Goal: Transaction & Acquisition: Obtain resource

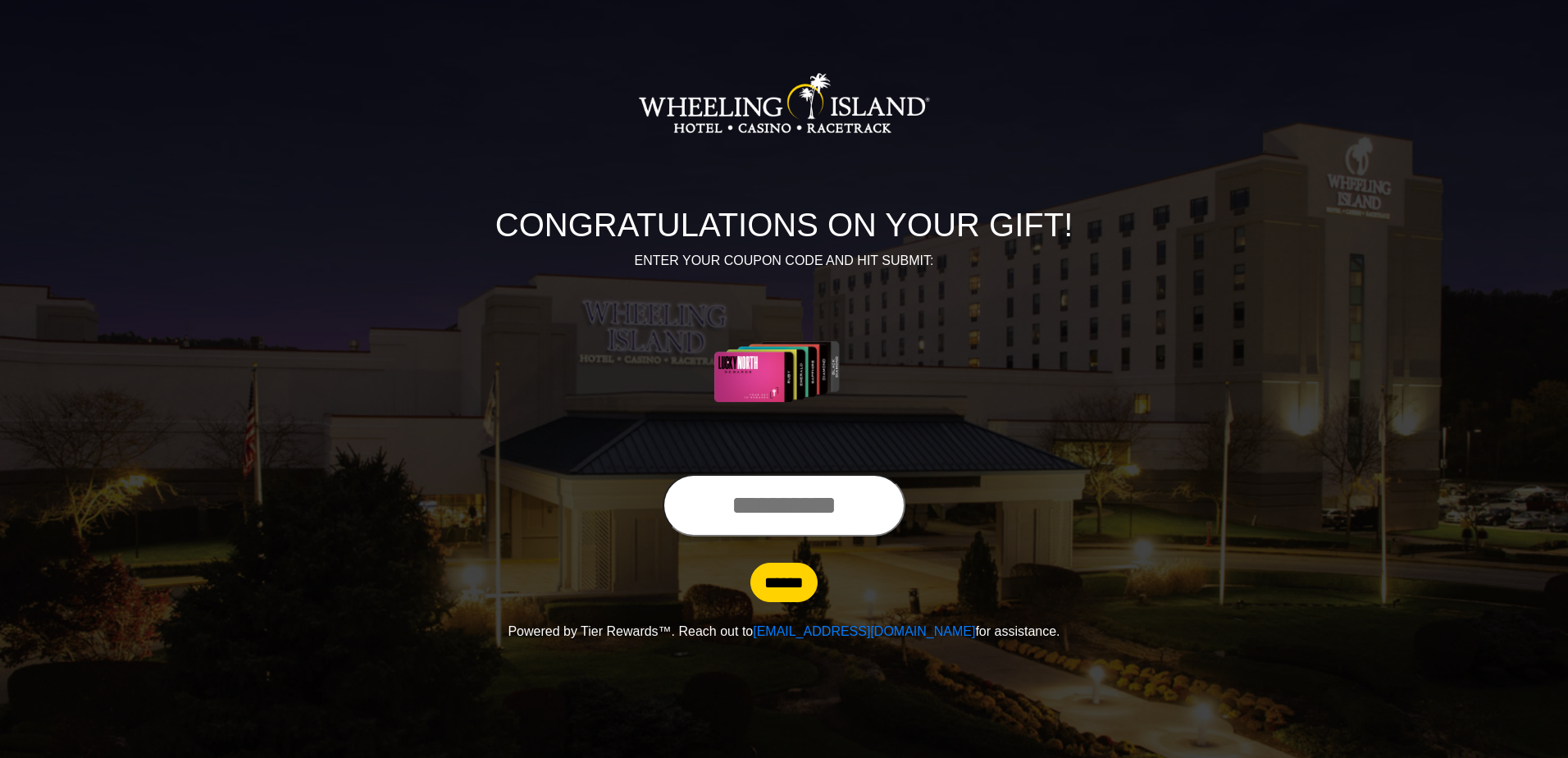
click at [756, 508] on input "text" at bounding box center [784, 505] width 243 height 62
type input "**********"
click at [781, 601] on input "******" at bounding box center [784, 582] width 67 height 40
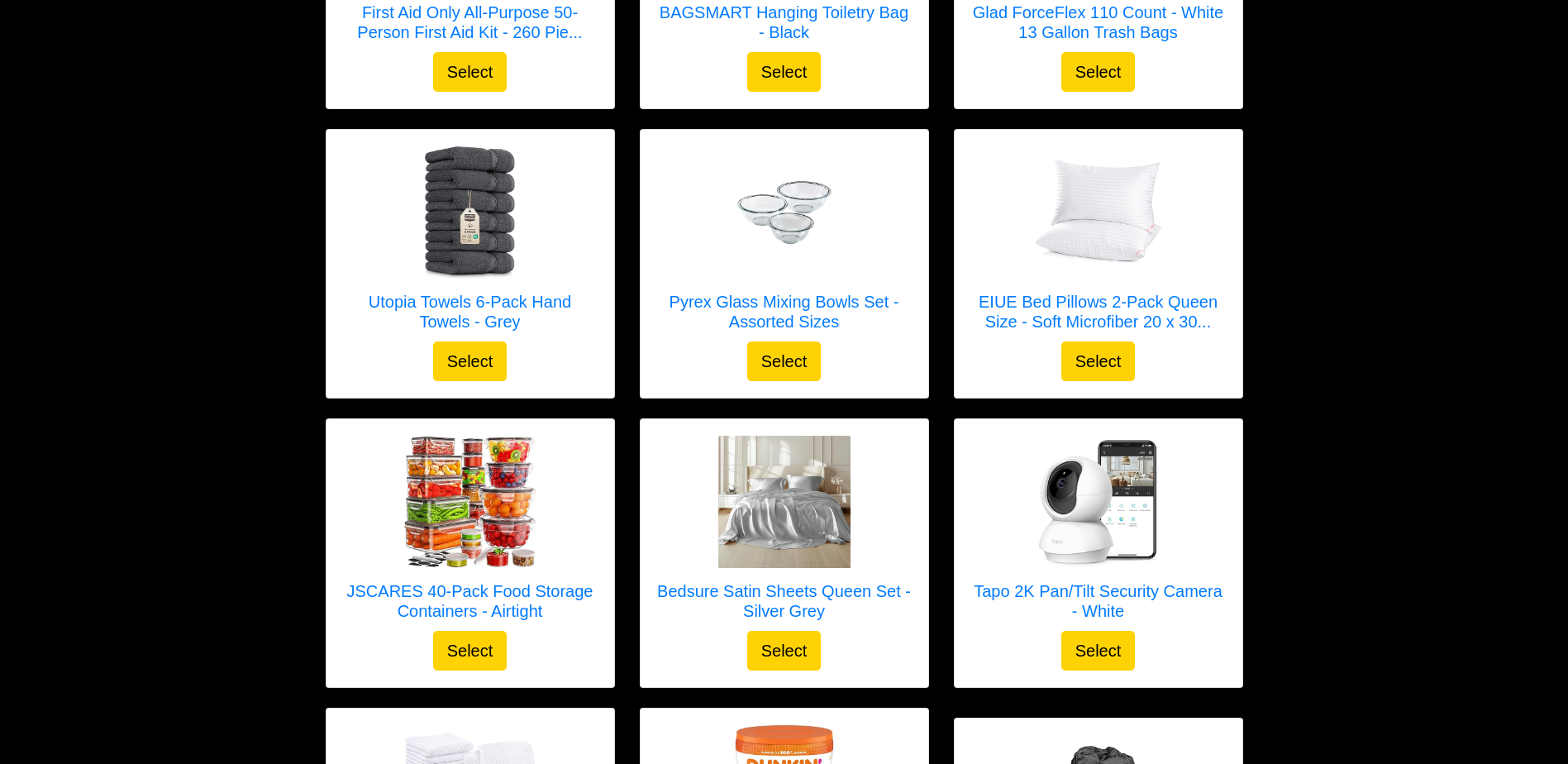
scroll to position [730, 0]
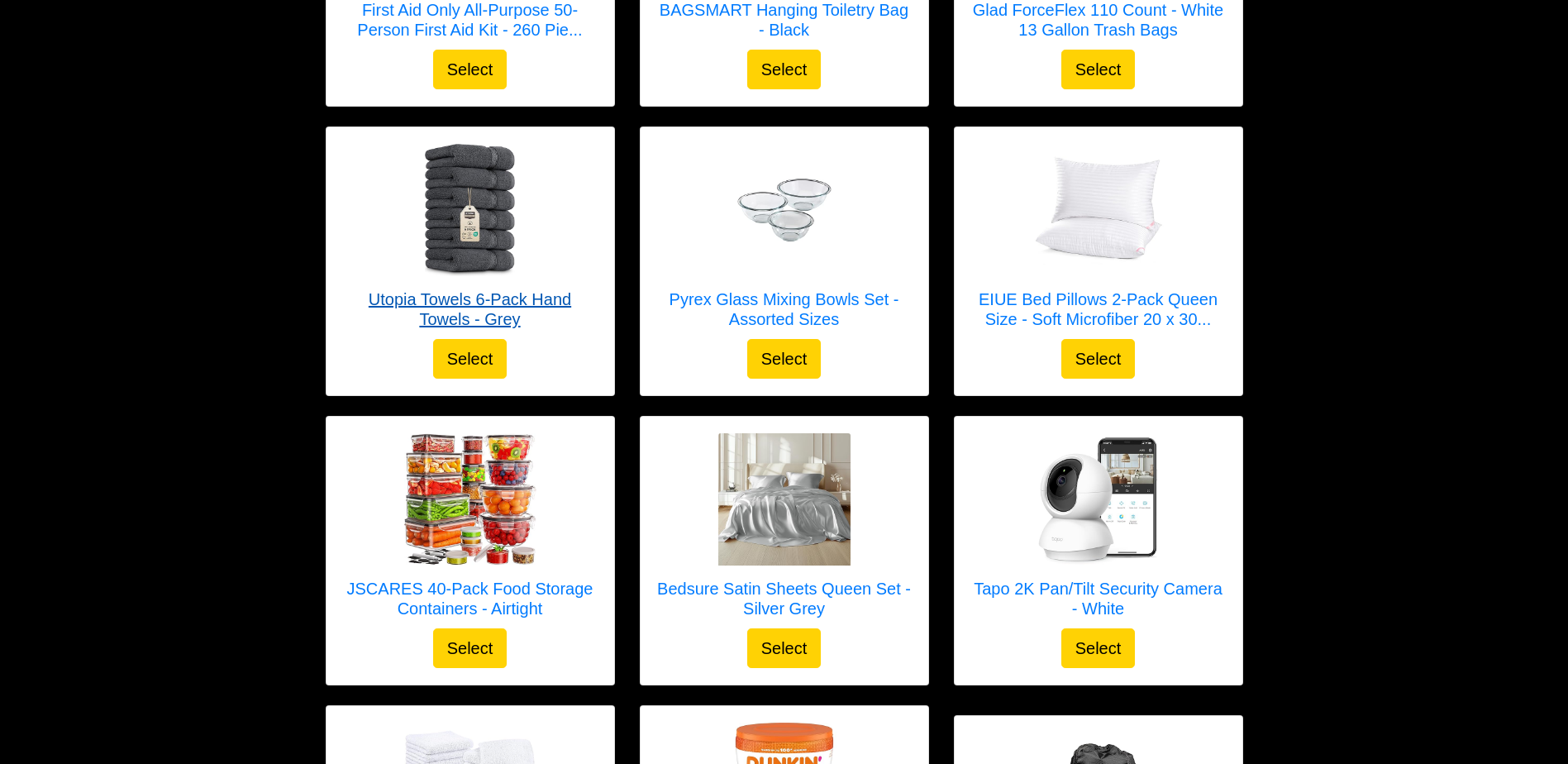
click at [453, 317] on h5 "Utopia Towels 6-Pack Hand Towels - Grey" at bounding box center [470, 309] width 255 height 40
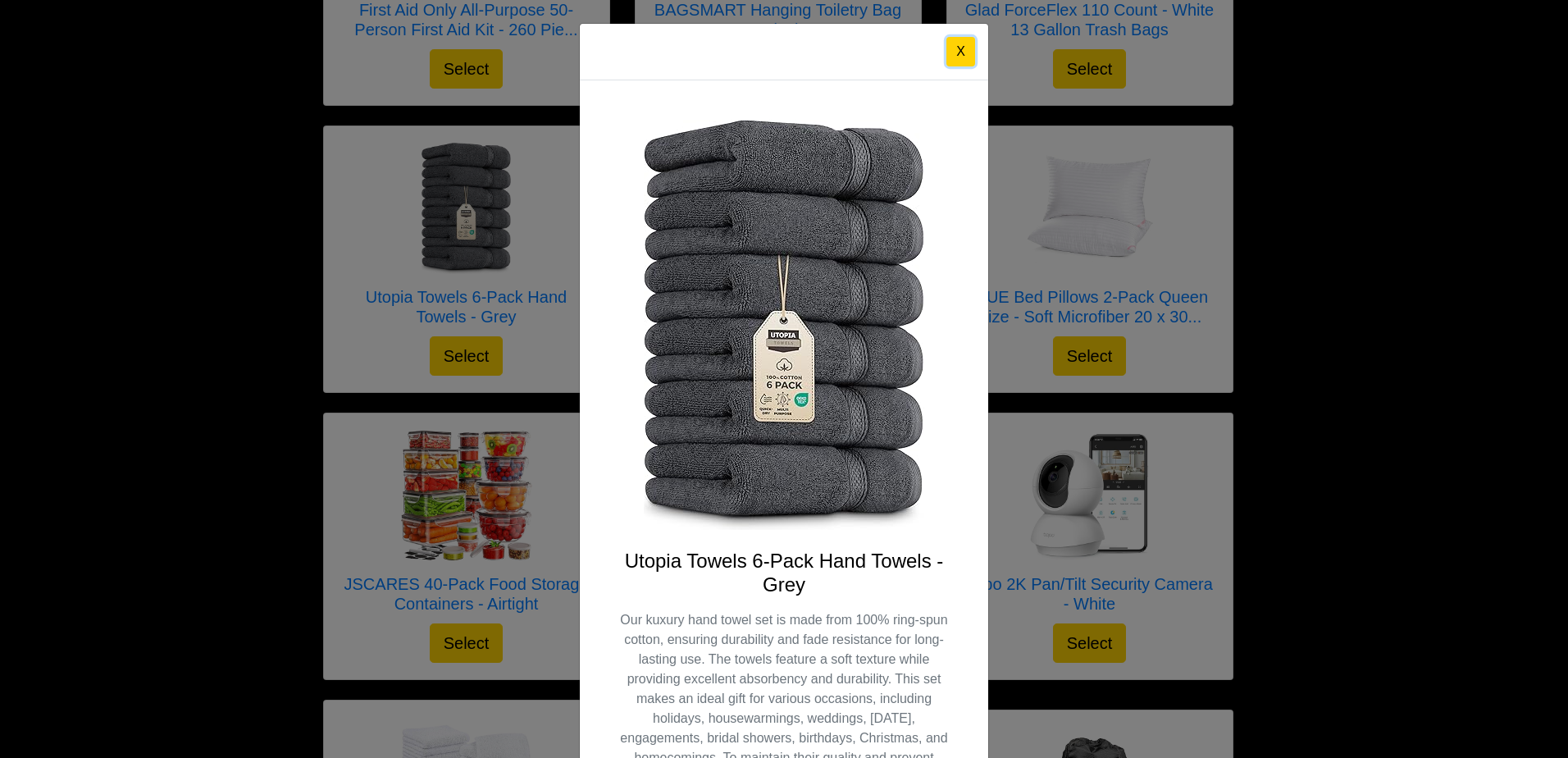
click at [961, 56] on button "X" at bounding box center [961, 51] width 29 height 29
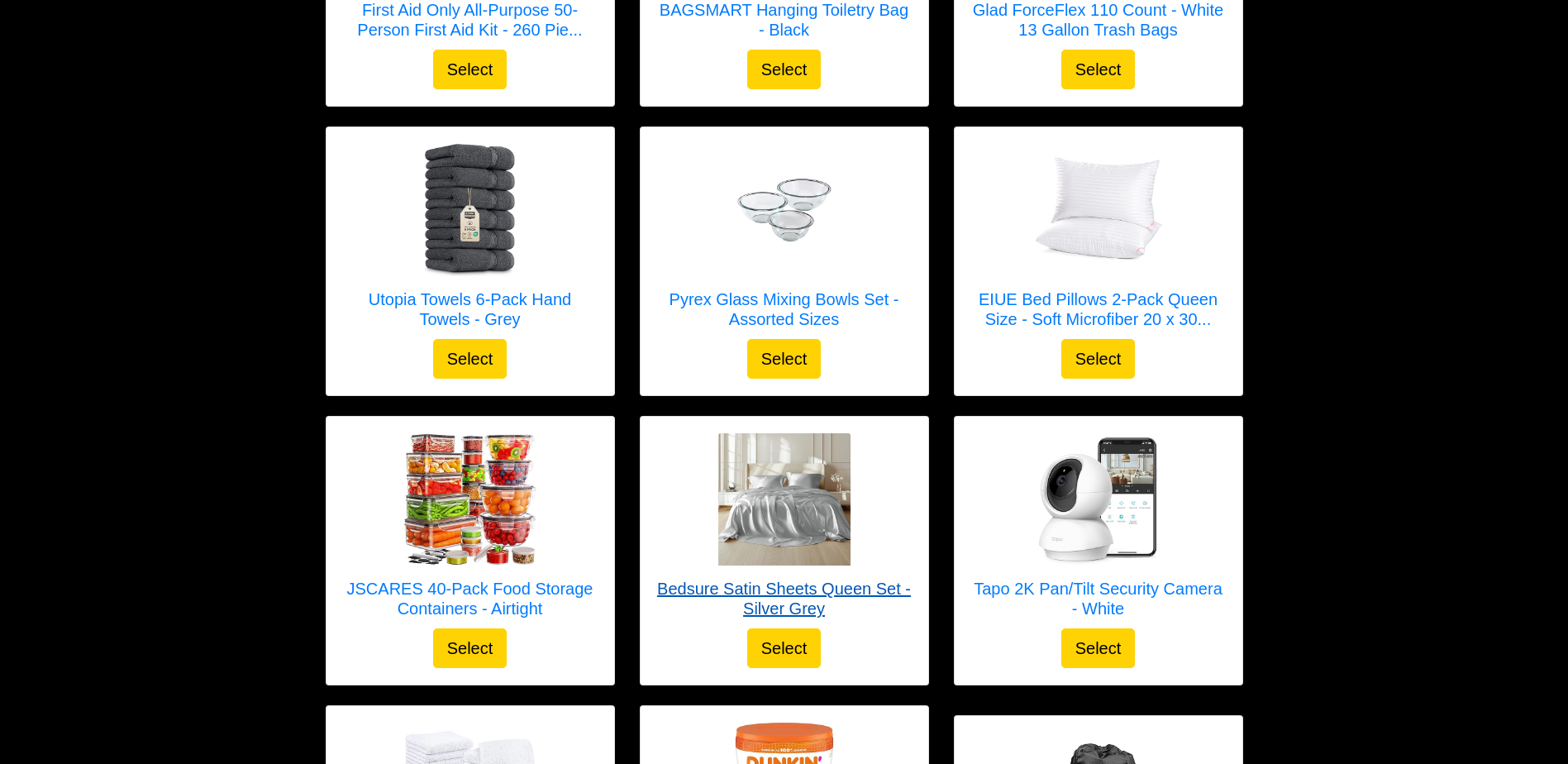
click at [838, 586] on h5 "Bedsure Satin Sheets Queen Set - Silver Grey" at bounding box center [784, 598] width 255 height 40
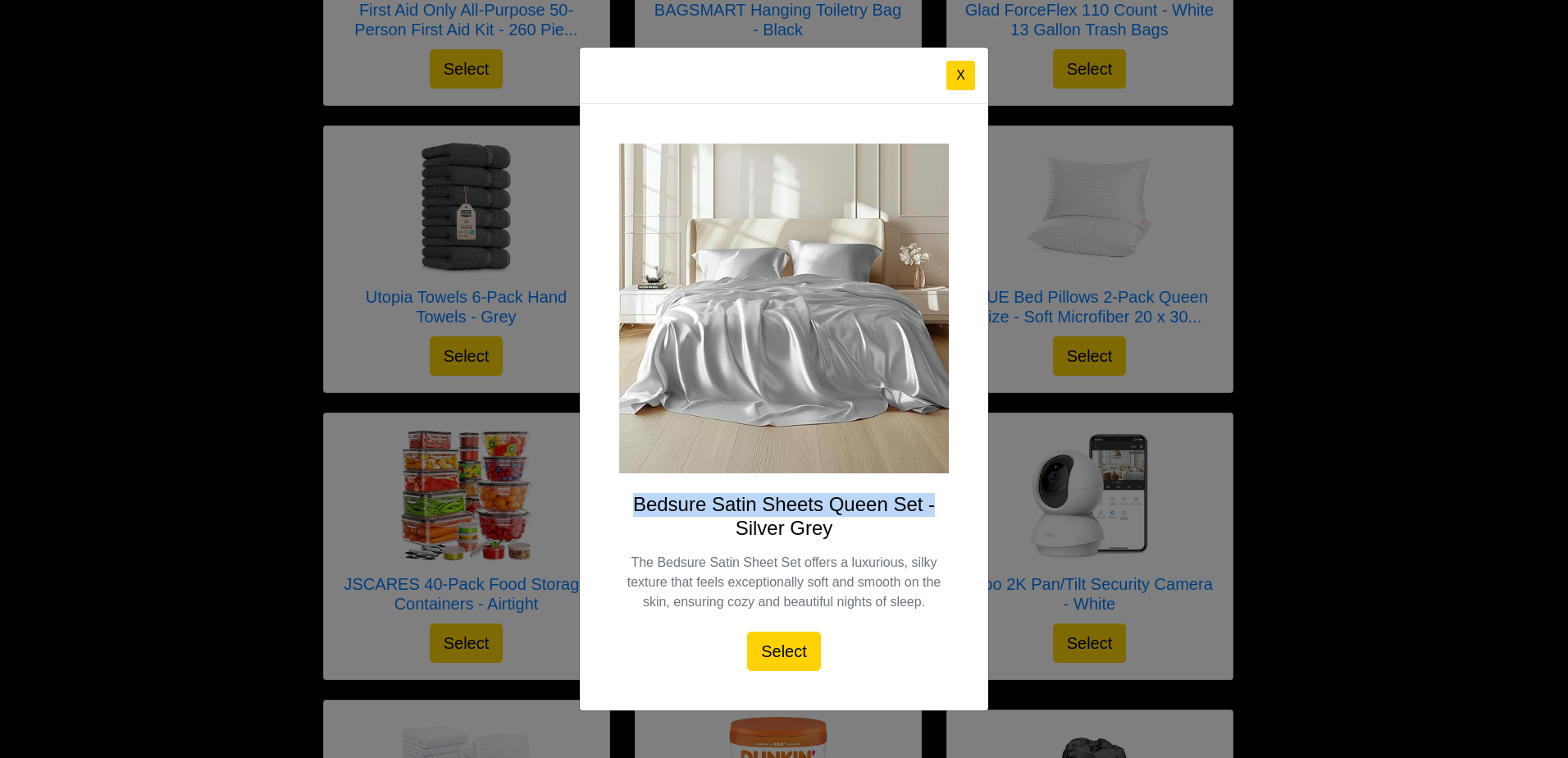
drag, startPoint x: 632, startPoint y: 503, endPoint x: 1053, endPoint y: 515, distance: 421.2
click at [1053, 515] on div "X Bedsure Satin Sheets Queen Set - Silver Grey The Bedsure Satin Sheet Set offe…" at bounding box center [784, 379] width 1568 height 758
click at [793, 499] on h4 "Bedsure Satin Sheets Queen Set - Silver Grey" at bounding box center [783, 516] width 329 height 47
drag, startPoint x: 634, startPoint y: 505, endPoint x: 926, endPoint y: 511, distance: 292.1
click at [926, 511] on h4 "Bedsure Satin Sheets Queen Set - Silver Grey" at bounding box center [783, 516] width 329 height 47
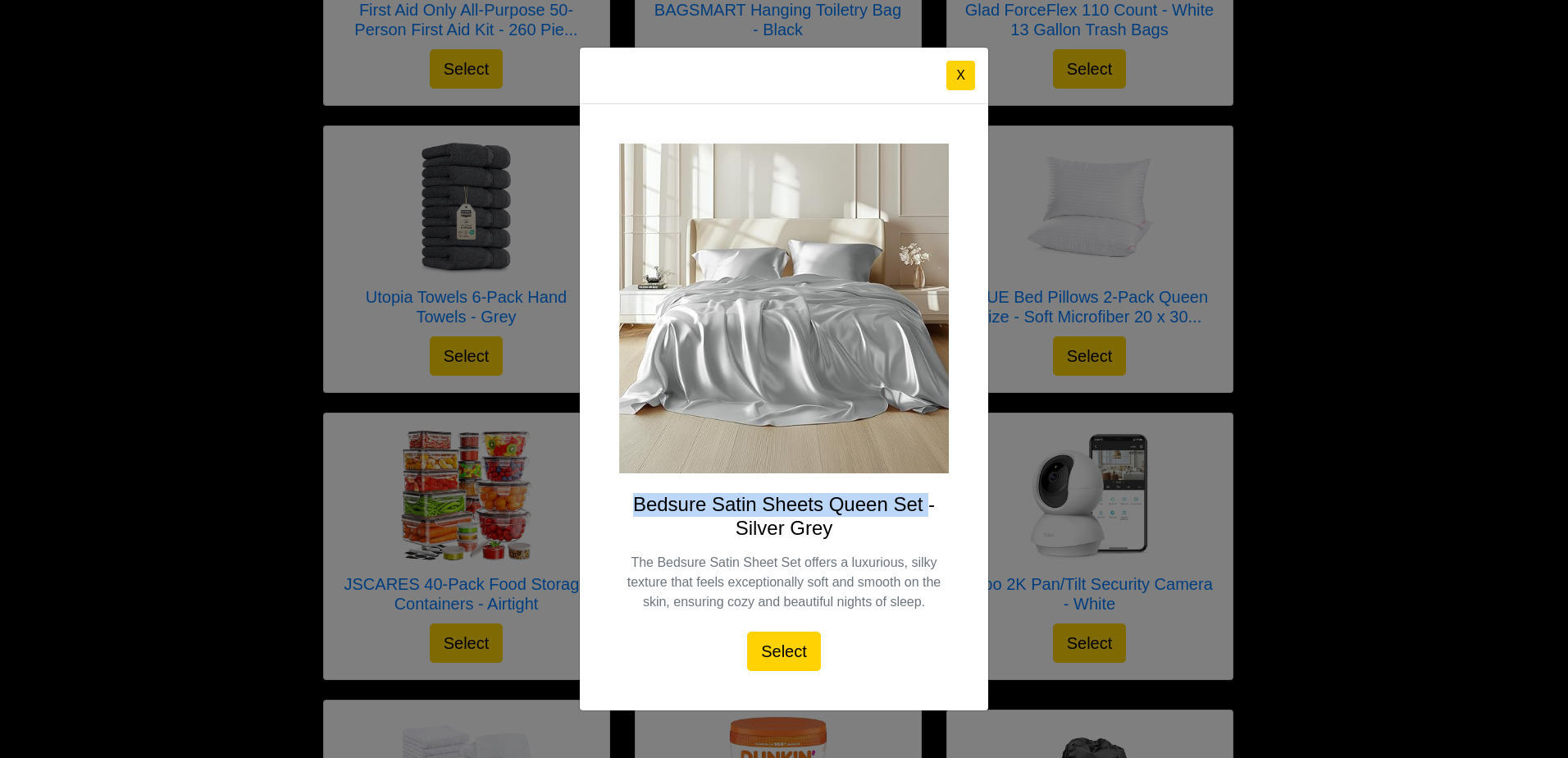
copy h4 "Bedsure Satin Sheets Queen Set"
click at [962, 78] on button "X" at bounding box center [961, 75] width 29 height 29
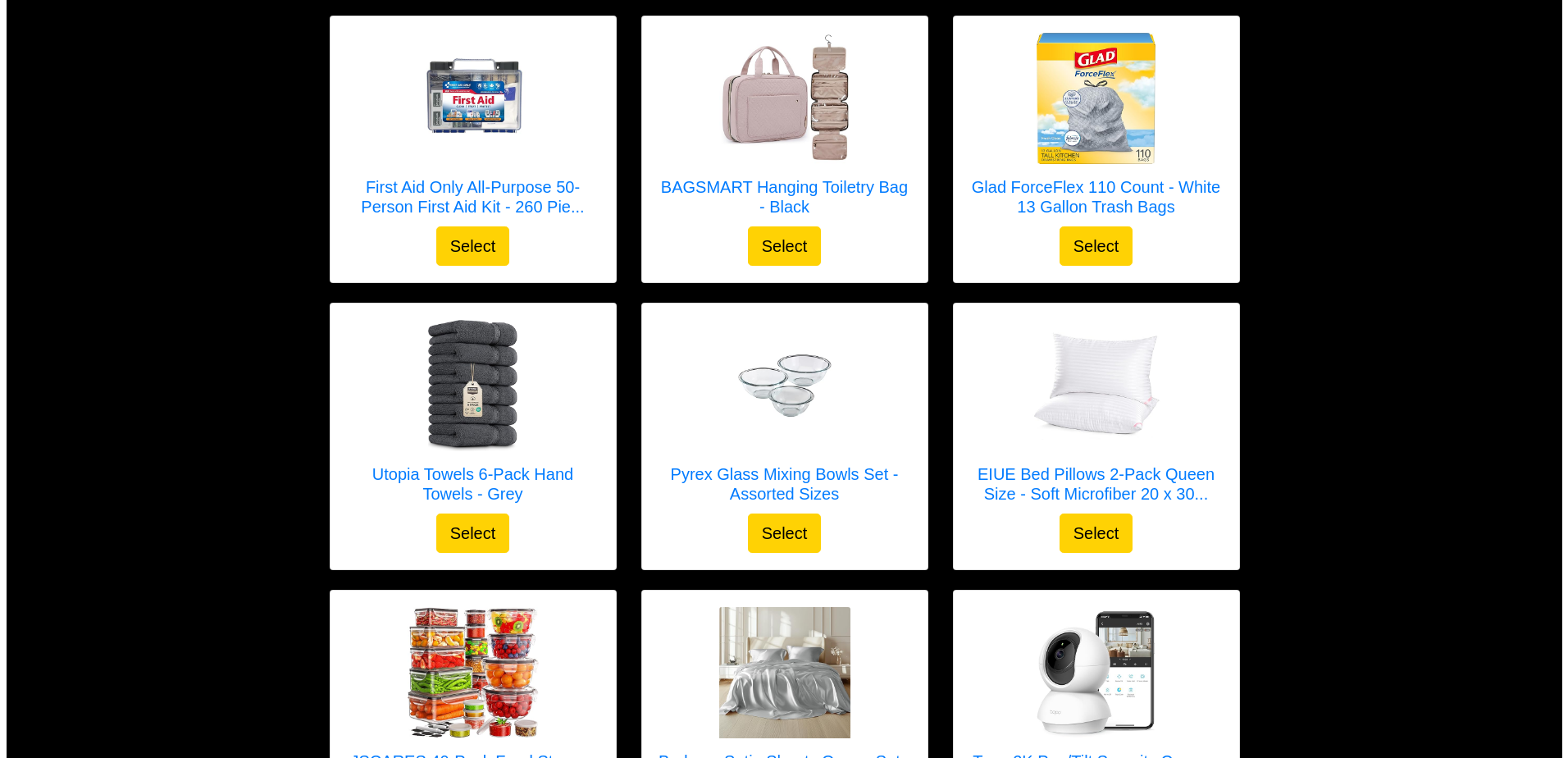
scroll to position [550, 0]
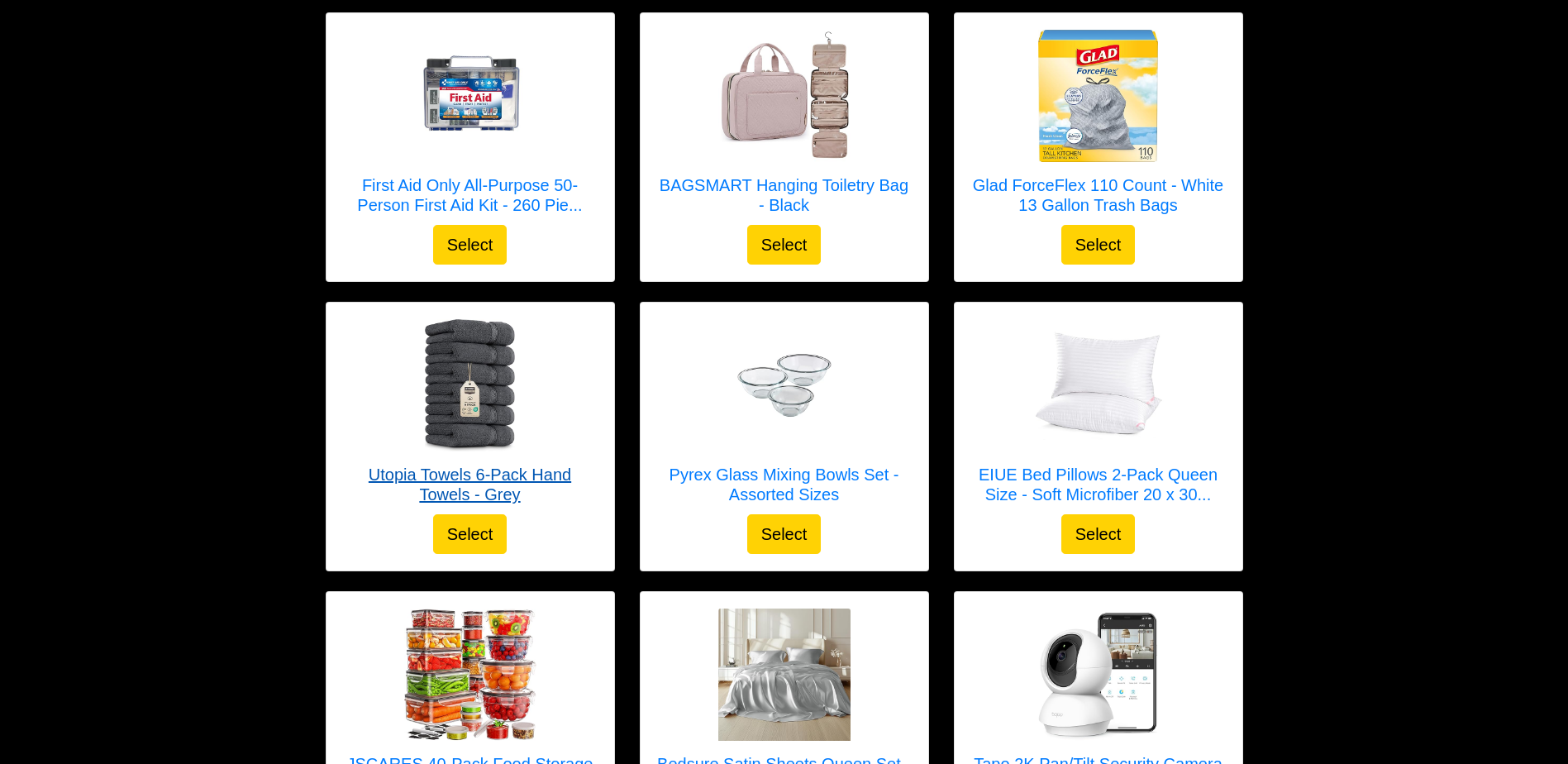
click at [534, 490] on h5 "Utopia Towels 6-Pack Hand Towels - Grey" at bounding box center [470, 484] width 255 height 40
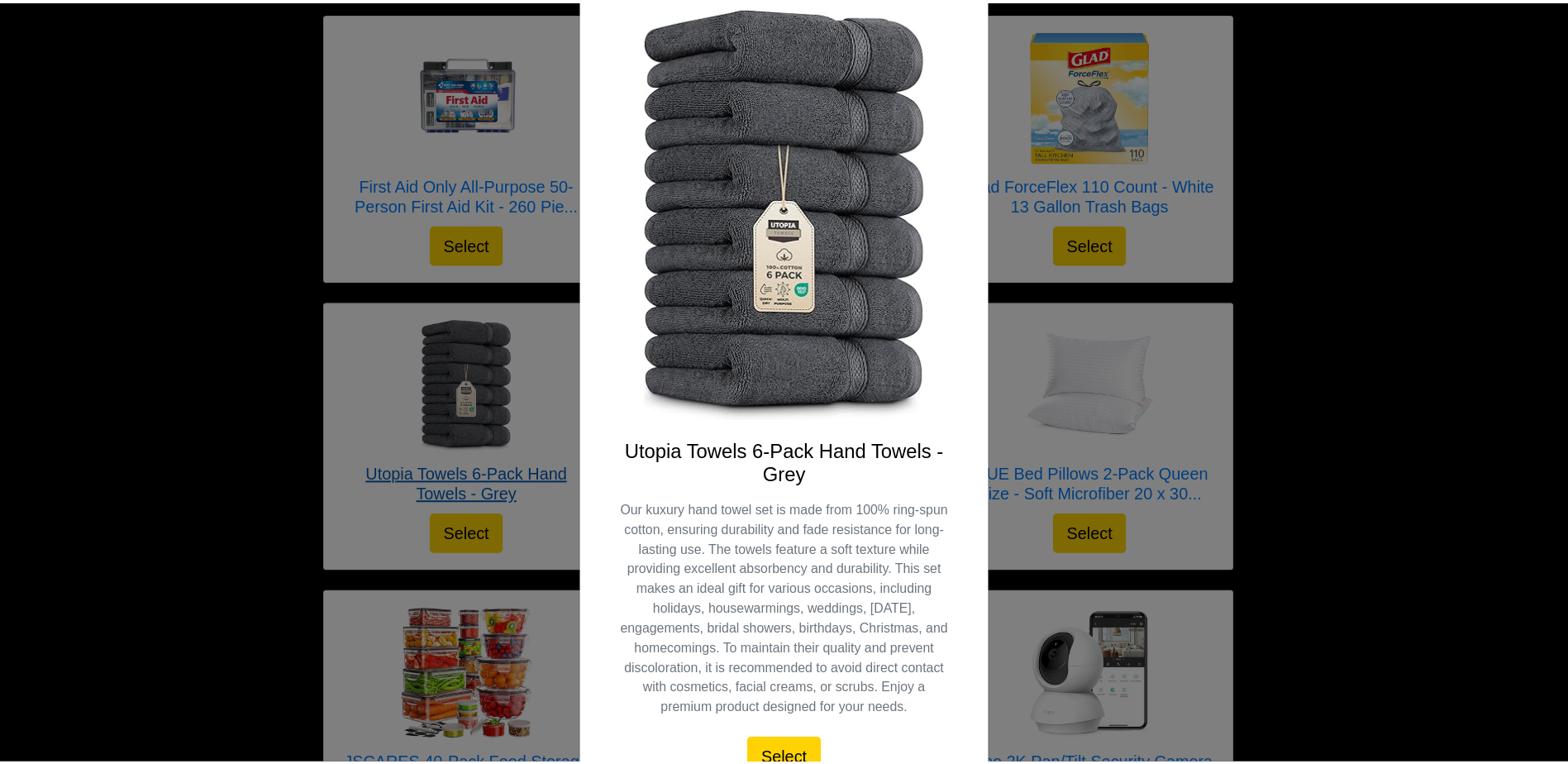
scroll to position [0, 0]
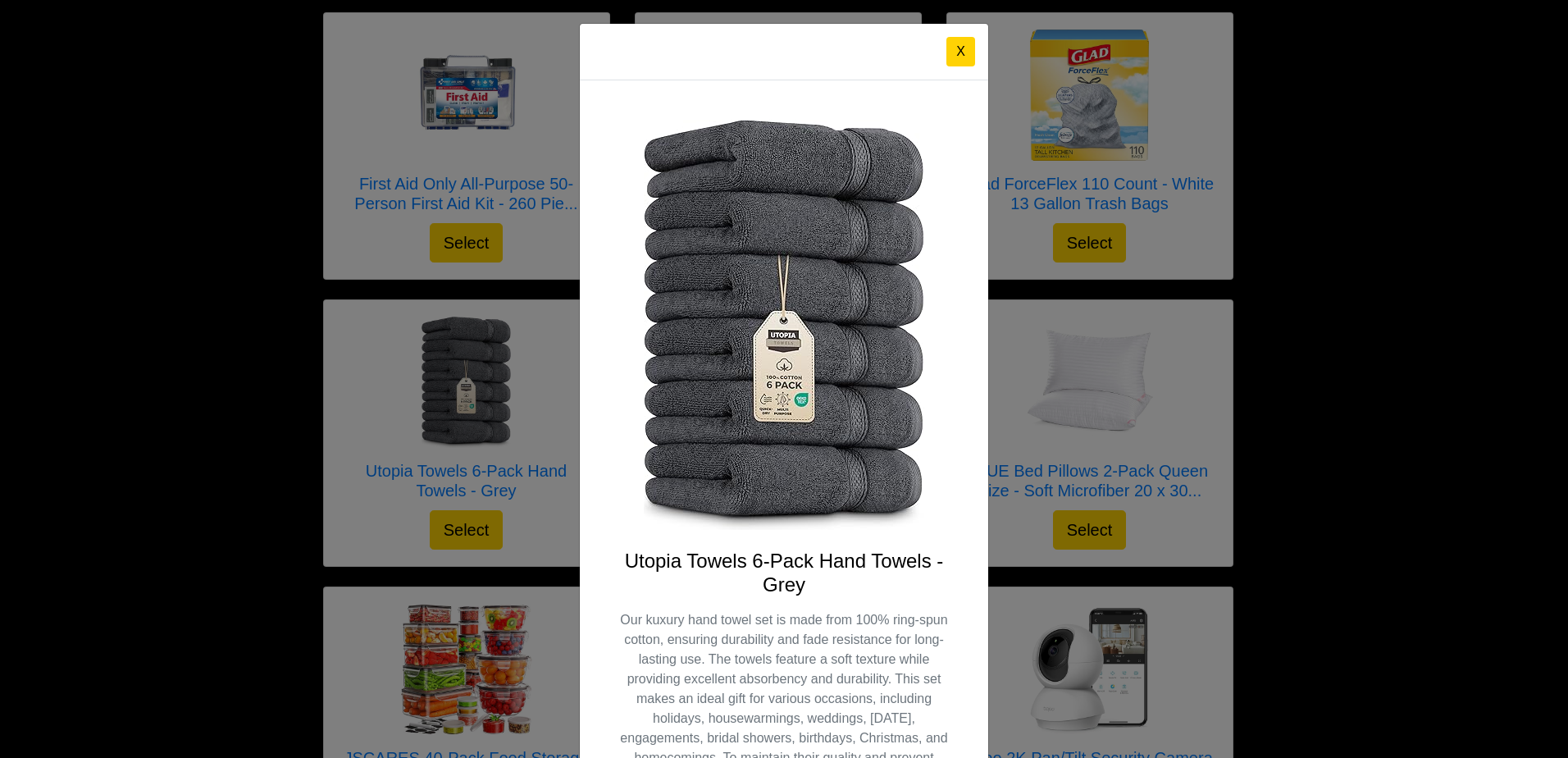
click at [956, 51] on button "X" at bounding box center [961, 51] width 29 height 29
